Goal: Information Seeking & Learning: Learn about a topic

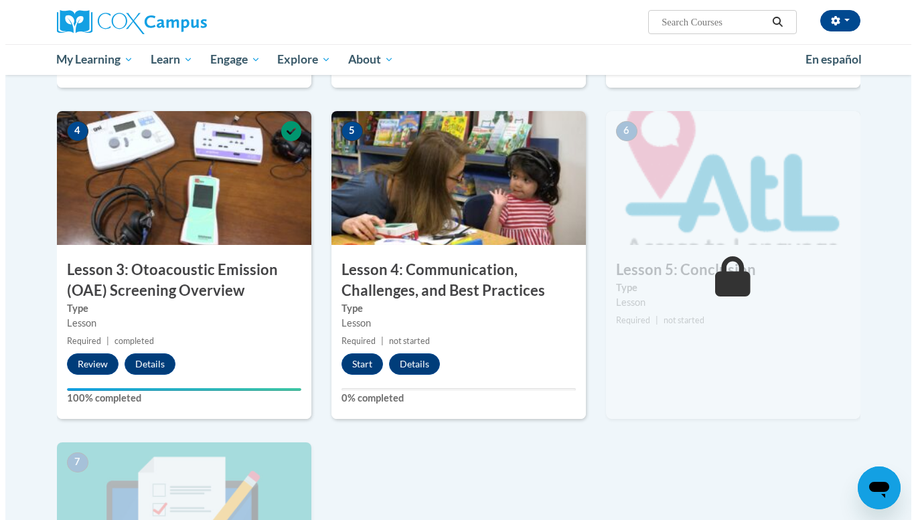
scroll to position [612, 0]
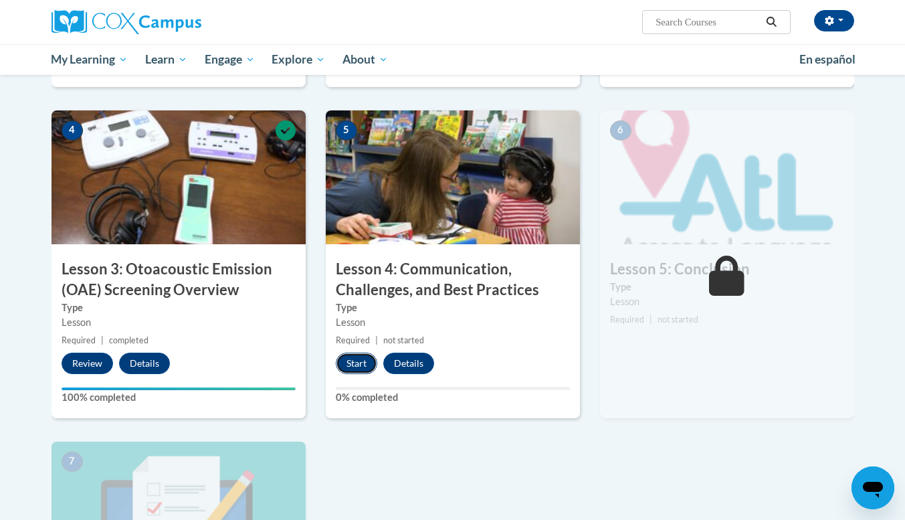
click at [354, 365] on button "Start" at bounding box center [356, 363] width 41 height 21
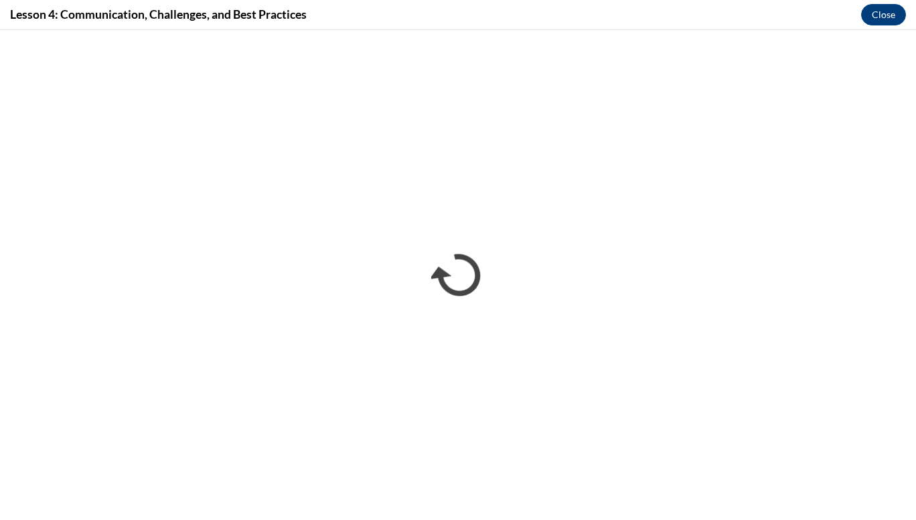
scroll to position [0, 0]
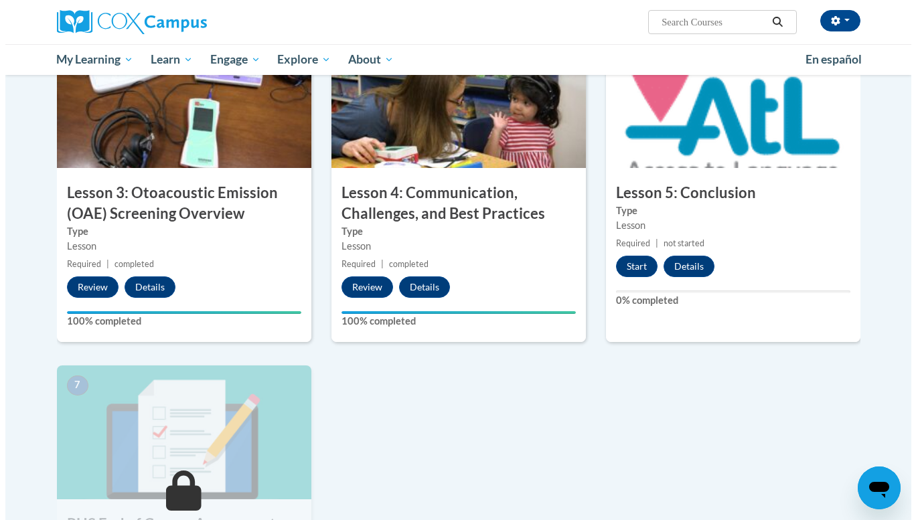
scroll to position [671, 0]
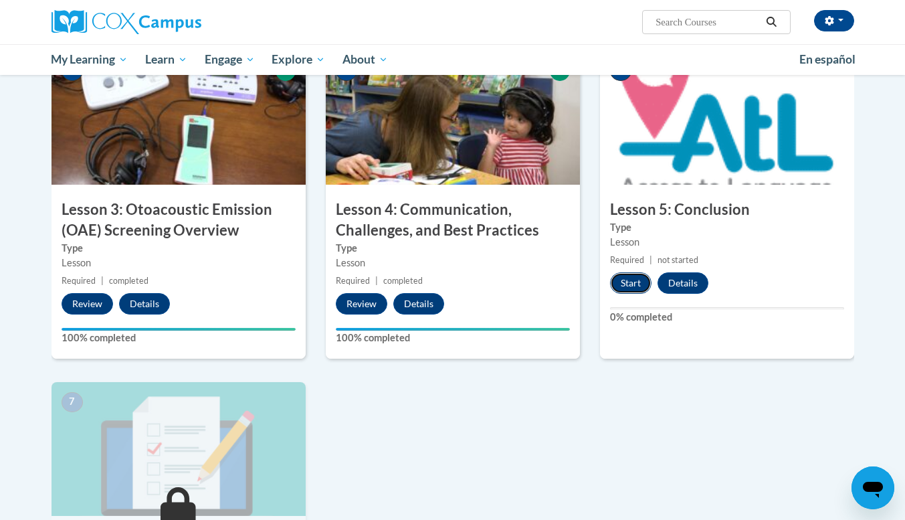
click at [626, 280] on button "Start" at bounding box center [630, 282] width 41 height 21
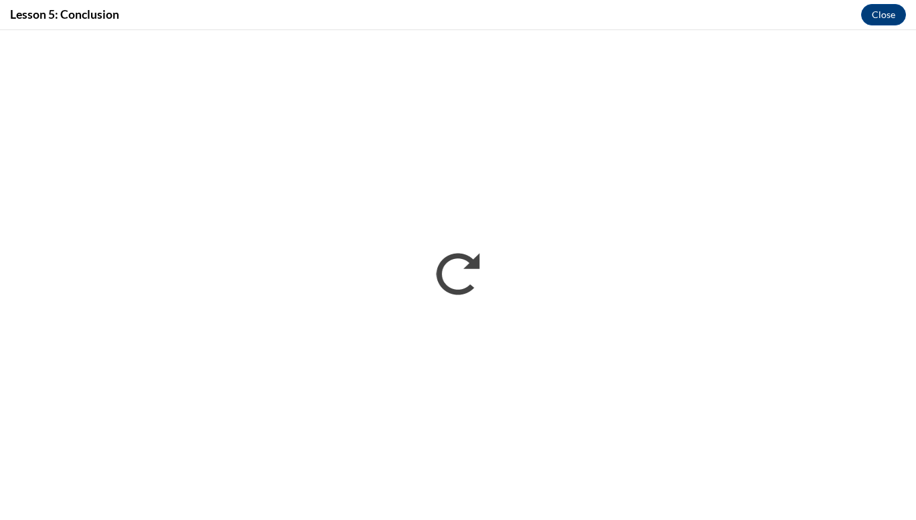
scroll to position [0, 0]
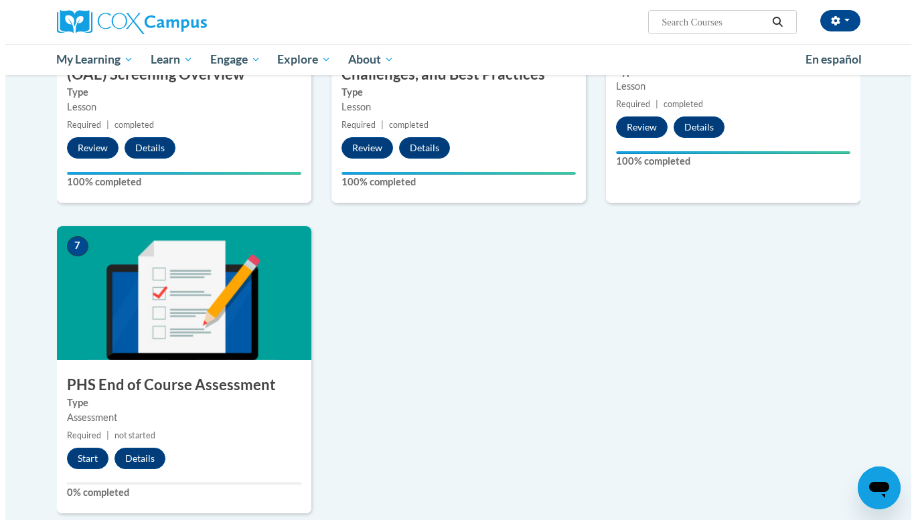
scroll to position [829, 0]
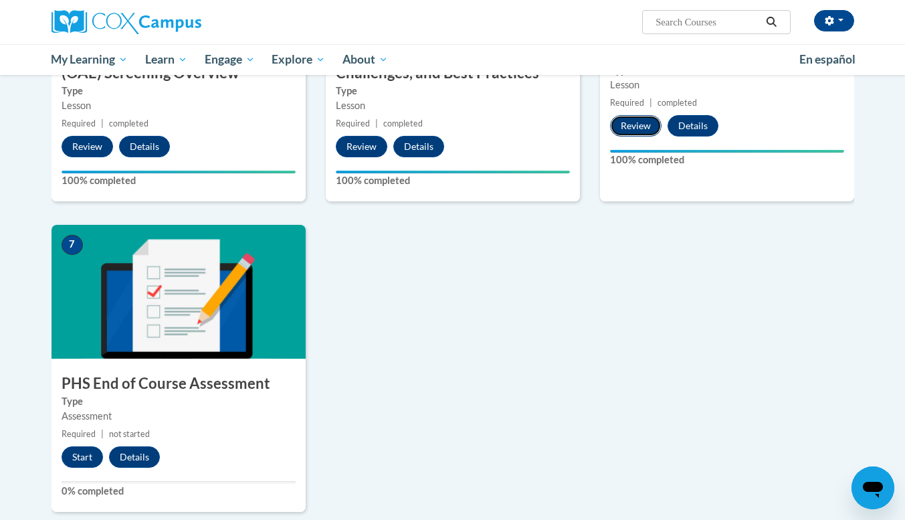
click at [631, 128] on button "Review" at bounding box center [636, 125] width 52 height 21
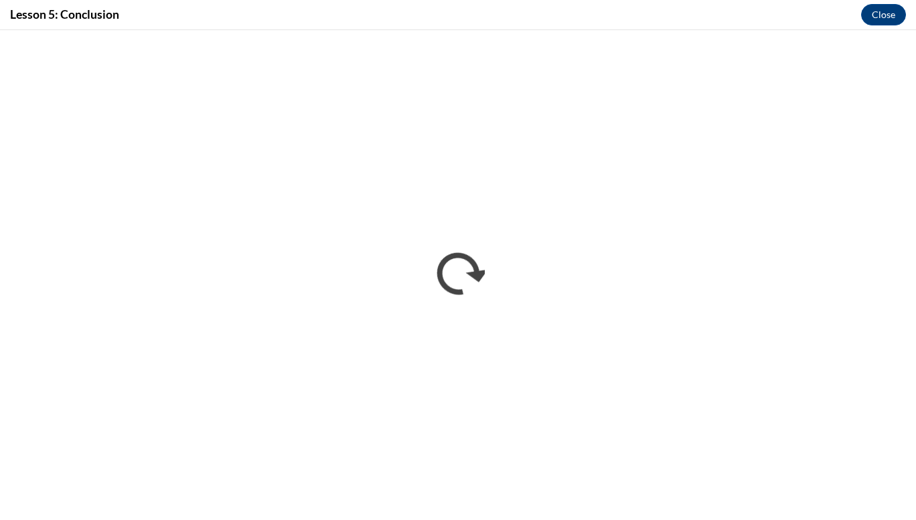
scroll to position [0, 0]
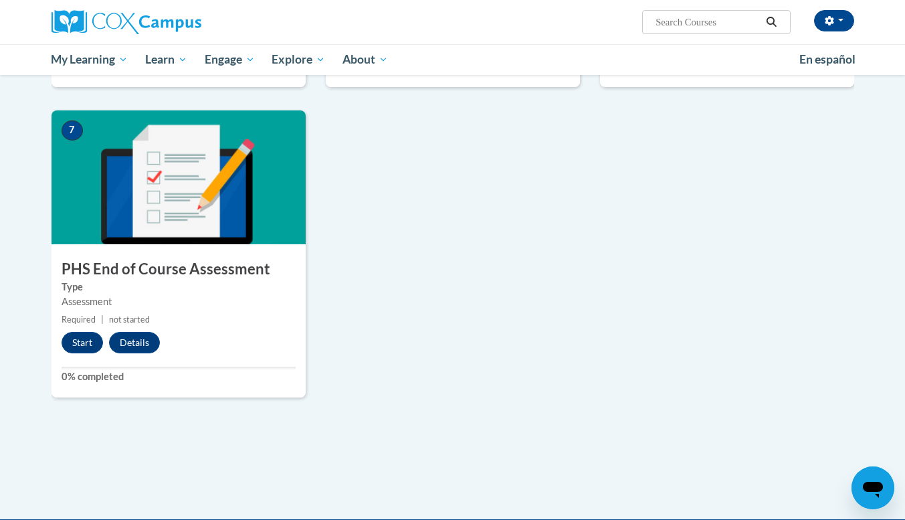
scroll to position [918, 0]
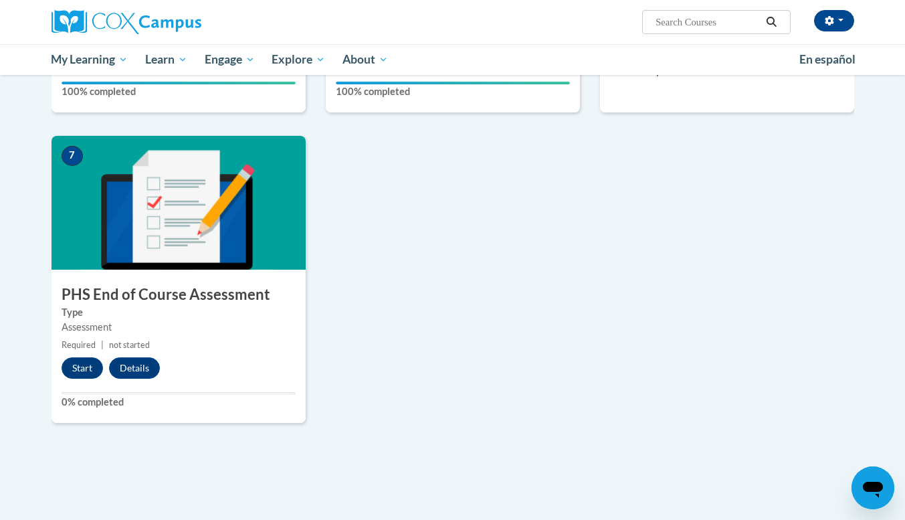
click at [865, 46] on div "Toggle navigation My Learning My Learning My Course Progress Certificates My Ac…" at bounding box center [452, 59] width 843 height 31
click at [88, 370] on button "Start" at bounding box center [82, 367] width 41 height 21
